Goal: Task Accomplishment & Management: Use online tool/utility

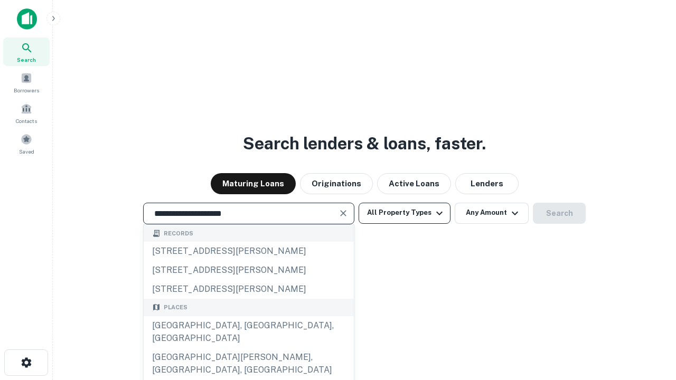
click at [248, 348] on div "[GEOGRAPHIC_DATA], [GEOGRAPHIC_DATA], [GEOGRAPHIC_DATA]" at bounding box center [249, 332] width 210 height 32
click at [405, 213] on button "All Property Types" at bounding box center [405, 213] width 92 height 21
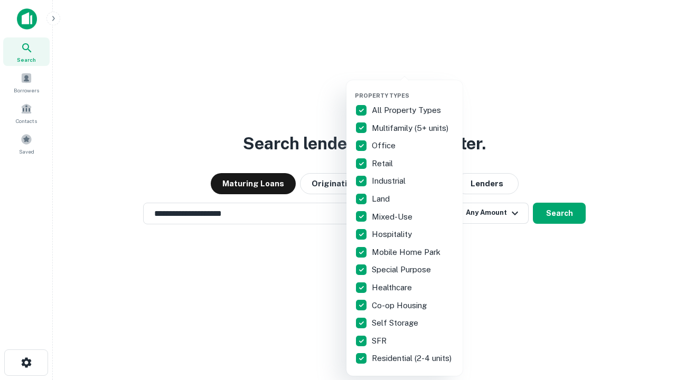
type input "**********"
click at [413, 89] on button "button" at bounding box center [413, 89] width 116 height 1
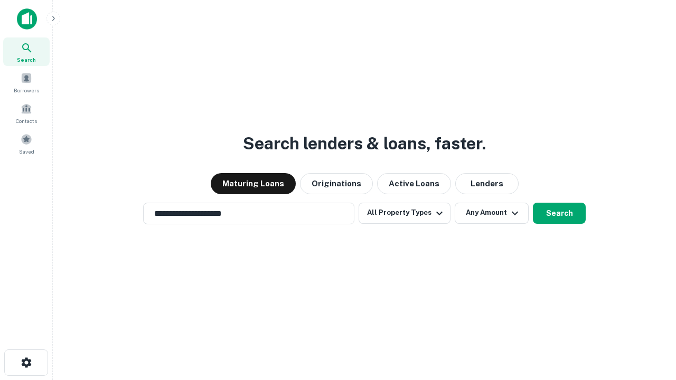
scroll to position [6, 127]
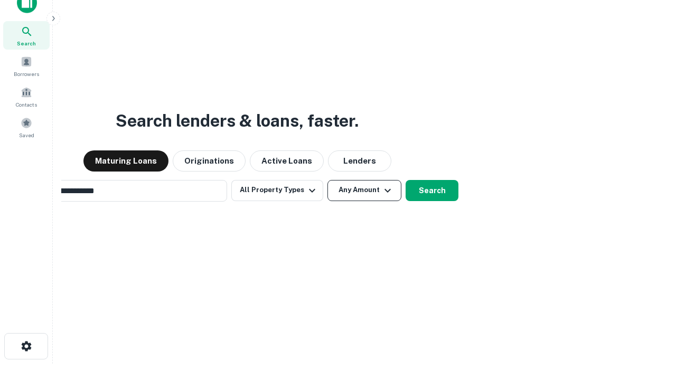
click at [327, 180] on button "Any Amount" at bounding box center [364, 190] width 74 height 21
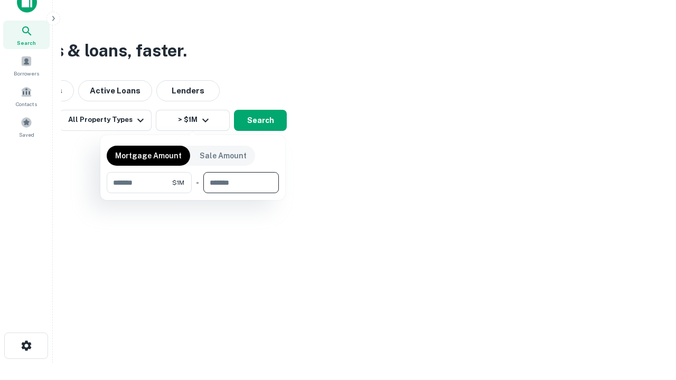
type input "*******"
click at [193, 193] on button "button" at bounding box center [193, 193] width 172 height 1
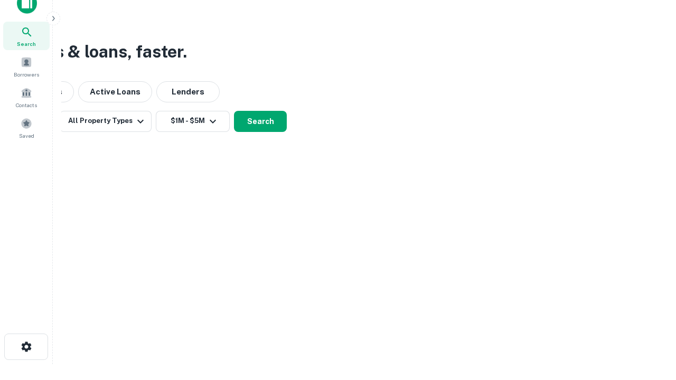
scroll to position [6, 195]
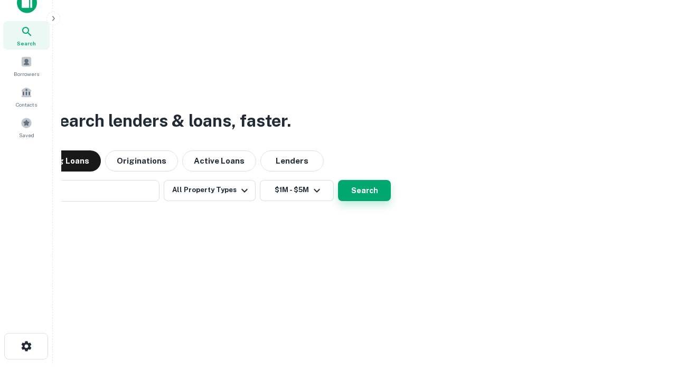
click at [338, 180] on button "Search" at bounding box center [364, 190] width 53 height 21
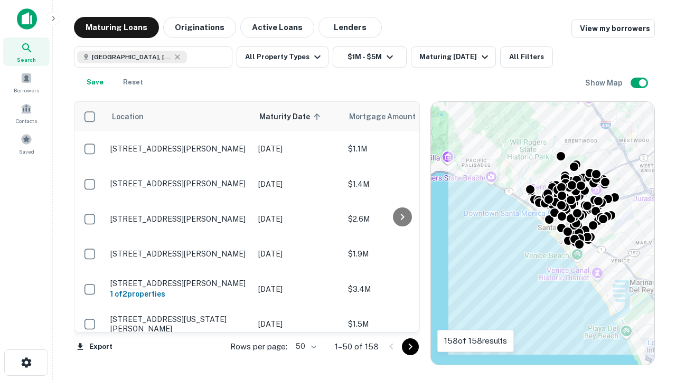
click at [304, 346] on body "Search Borrowers Contacts Saved Maturing Loans Originations Active Loans Lender…" at bounding box center [338, 190] width 676 height 380
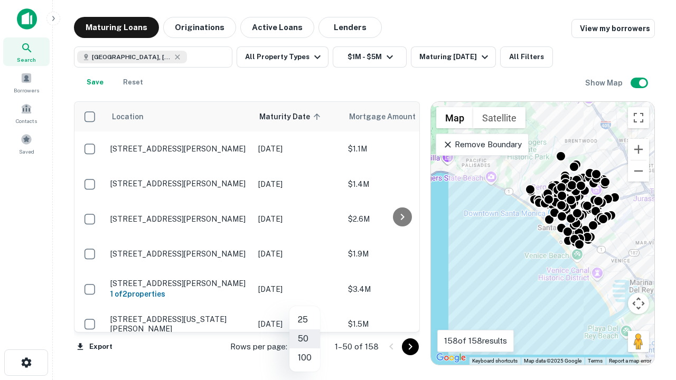
click at [305, 320] on li "25" at bounding box center [304, 320] width 31 height 19
